Goal: Transaction & Acquisition: Download file/media

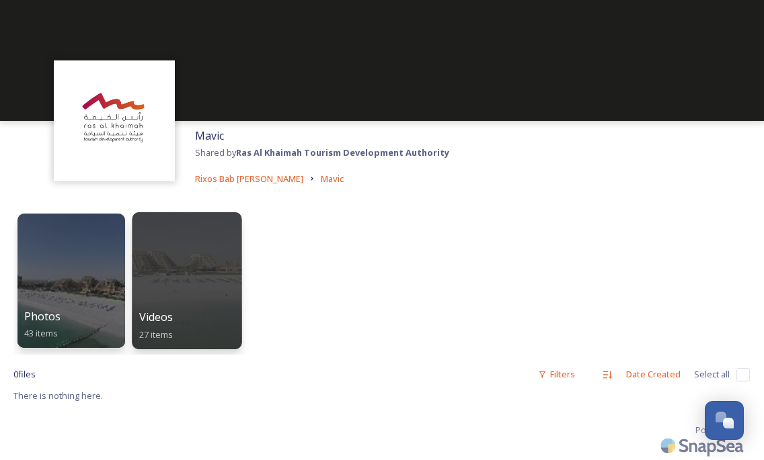
click at [157, 271] on div at bounding box center [187, 280] width 110 height 137
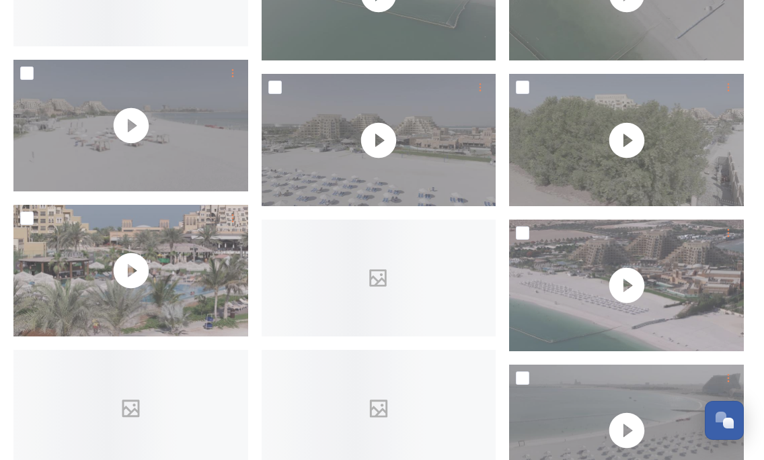
scroll to position [320, 0]
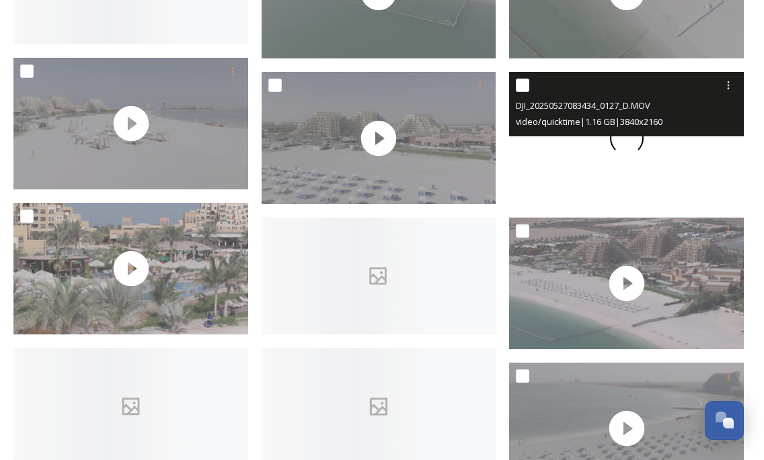
click at [651, 159] on div at bounding box center [626, 138] width 235 height 132
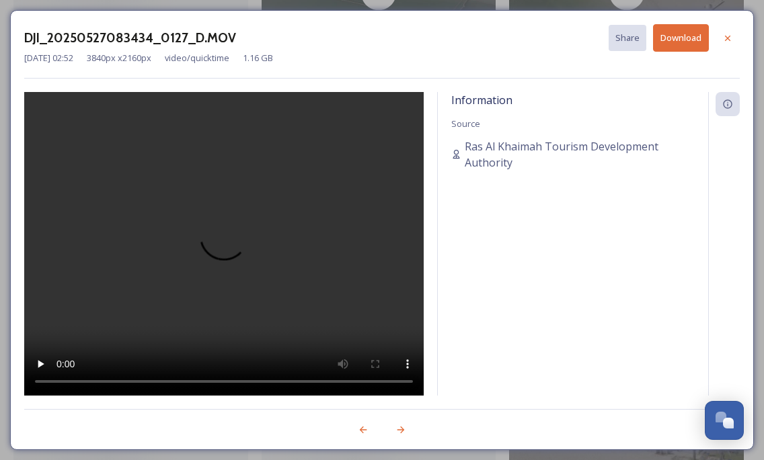
click at [234, 168] on video at bounding box center [223, 244] width 399 height 305
click at [672, 42] on button "Download" at bounding box center [681, 38] width 56 height 28
click at [684, 37] on button "Download" at bounding box center [681, 38] width 56 height 28
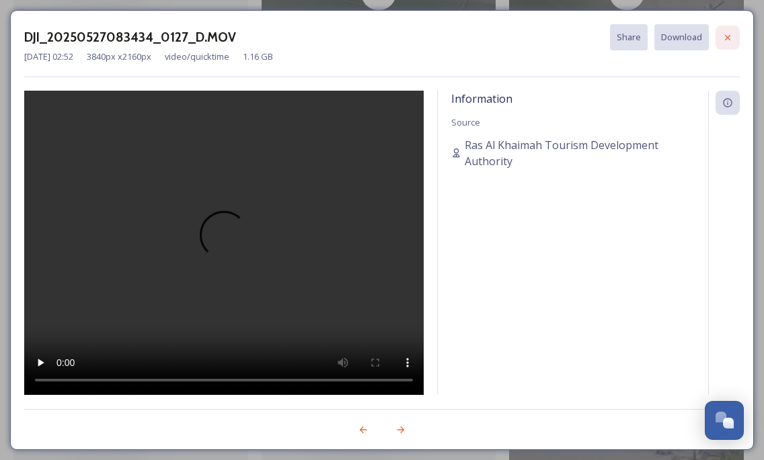
click at [723, 40] on icon at bounding box center [727, 37] width 11 height 11
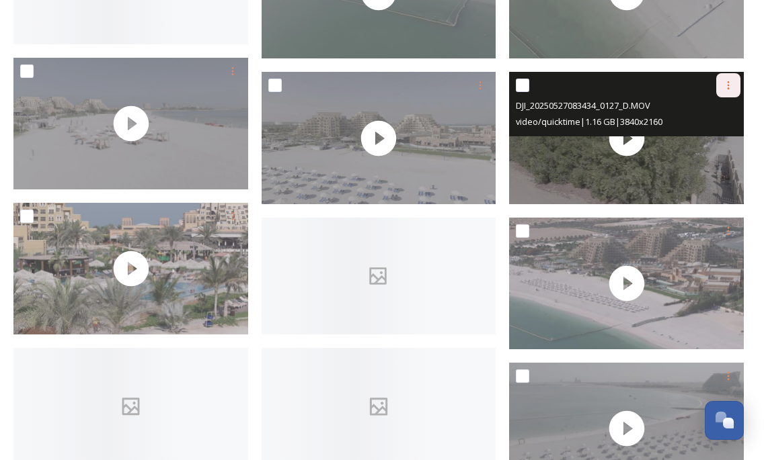
click at [725, 87] on icon at bounding box center [728, 85] width 11 height 11
click at [716, 136] on span "Download" at bounding box center [712, 141] width 41 height 13
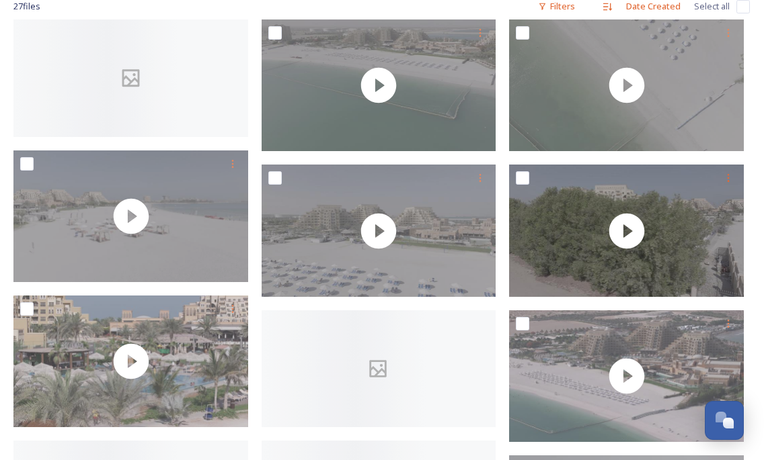
scroll to position [124, 0]
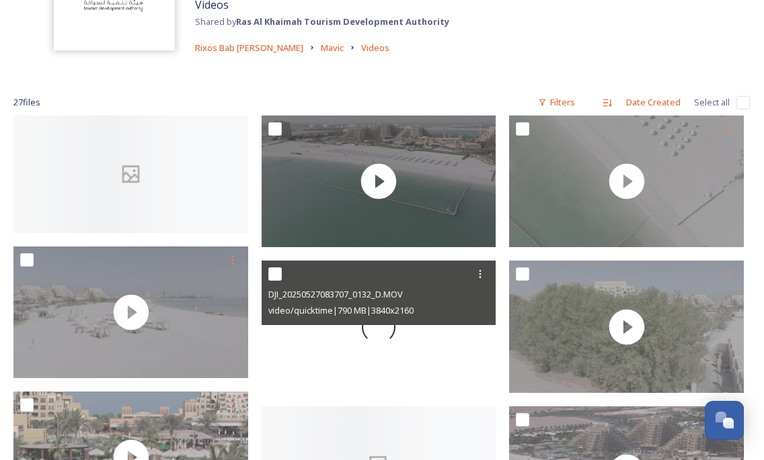
scroll to position [127, 0]
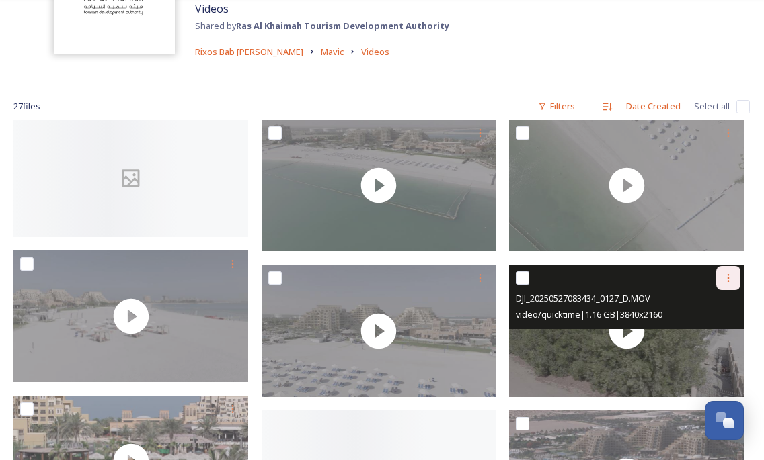
click at [725, 284] on div at bounding box center [728, 278] width 24 height 24
click at [718, 328] on span "Download" at bounding box center [712, 334] width 41 height 13
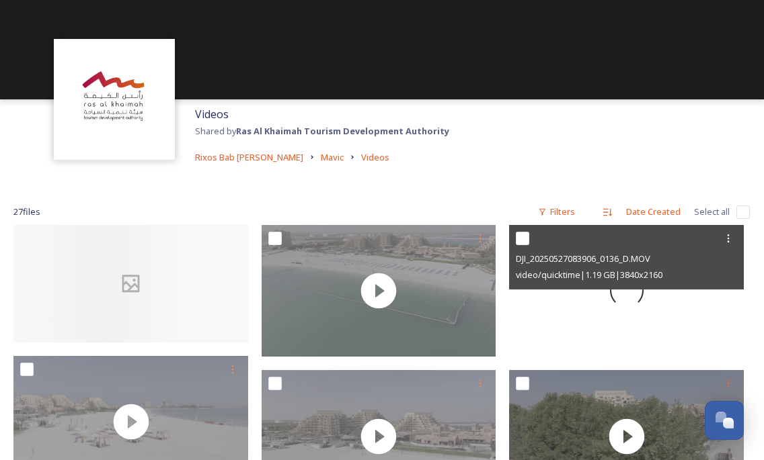
scroll to position [0, 0]
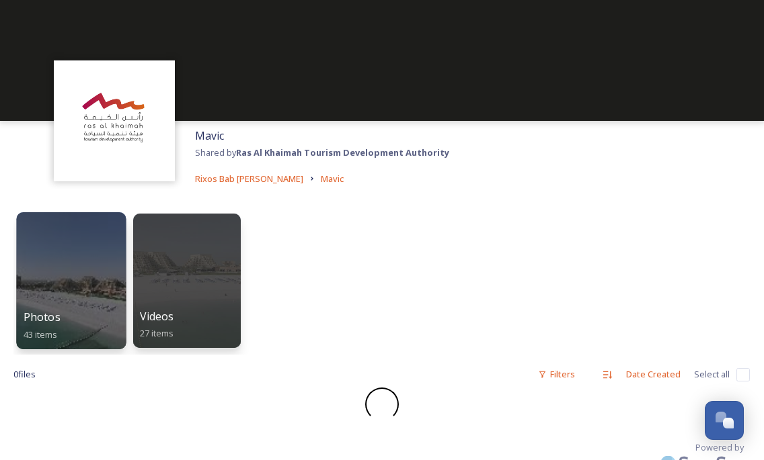
click at [89, 275] on div at bounding box center [71, 280] width 110 height 137
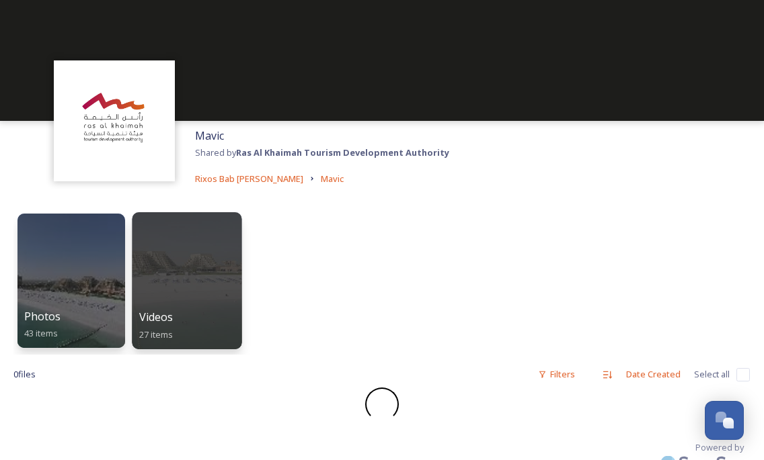
click at [202, 312] on div "Videos 27 items" at bounding box center [187, 326] width 96 height 34
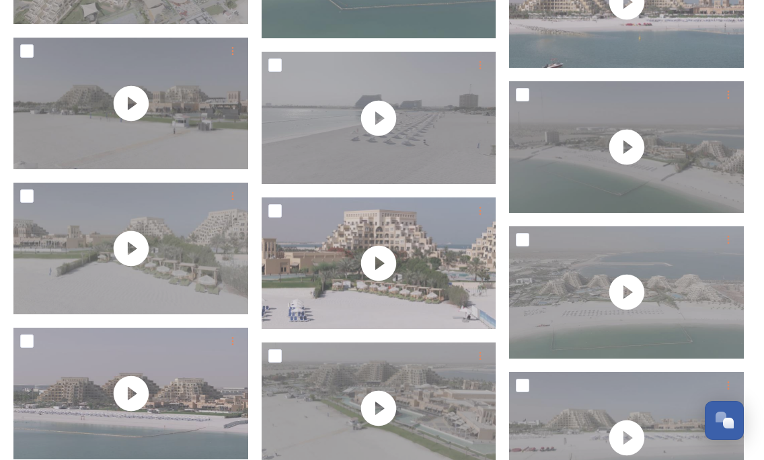
scroll to position [1047, 0]
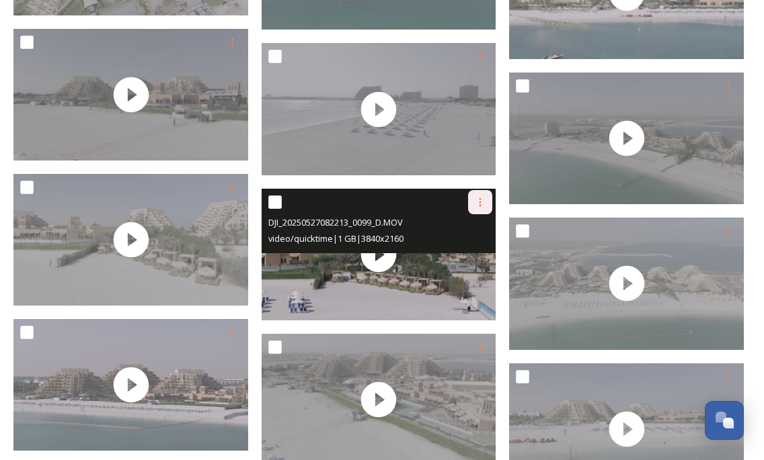
click at [479, 197] on icon at bounding box center [480, 202] width 11 height 11
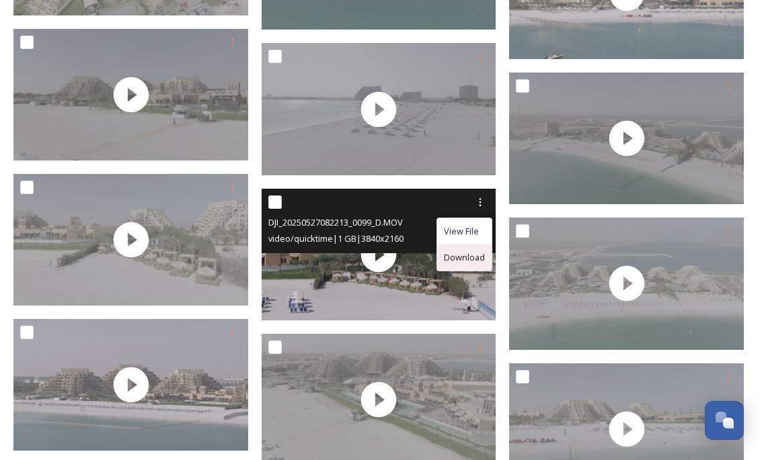
click at [478, 251] on span "Download" at bounding box center [464, 257] width 41 height 13
